Goal: Task Accomplishment & Management: Use online tool/utility

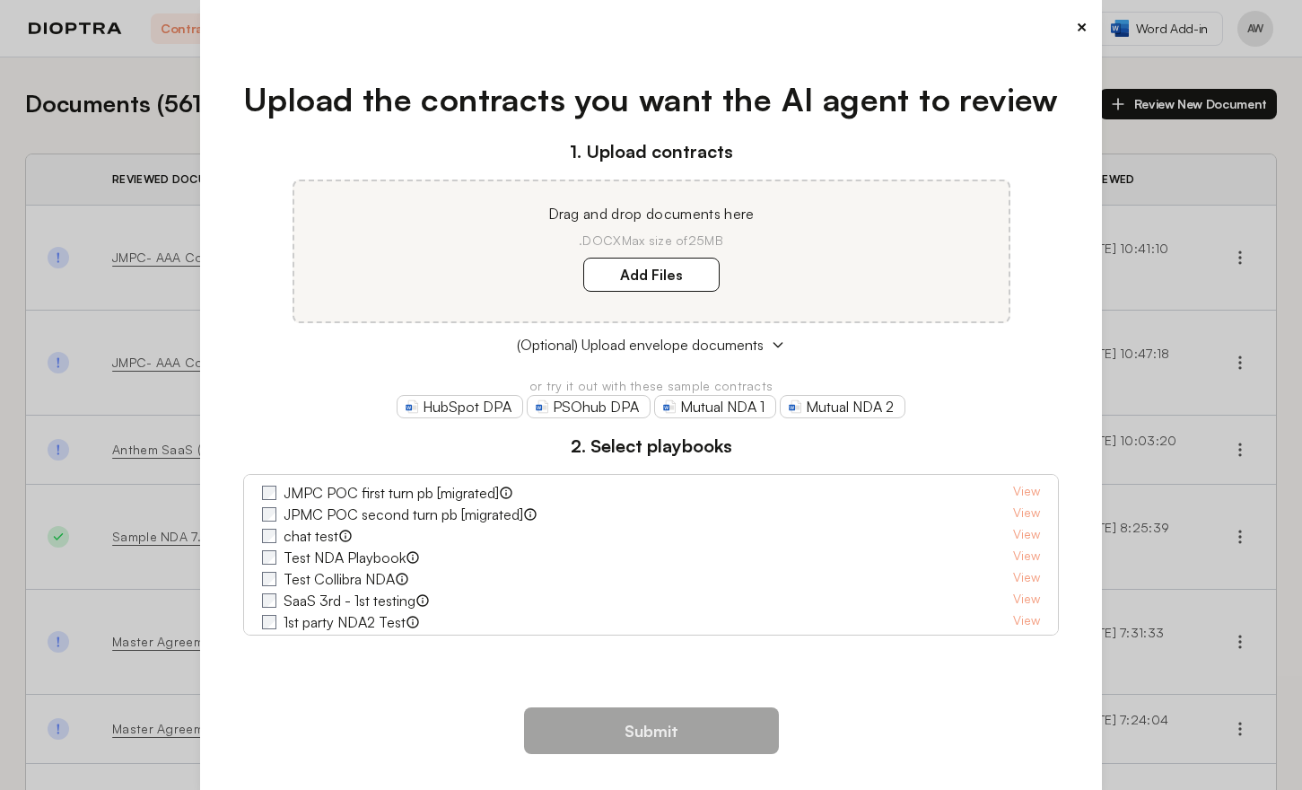
click at [1076, 26] on button "×" at bounding box center [1082, 26] width 12 height 25
